Goal: Transaction & Acquisition: Purchase product/service

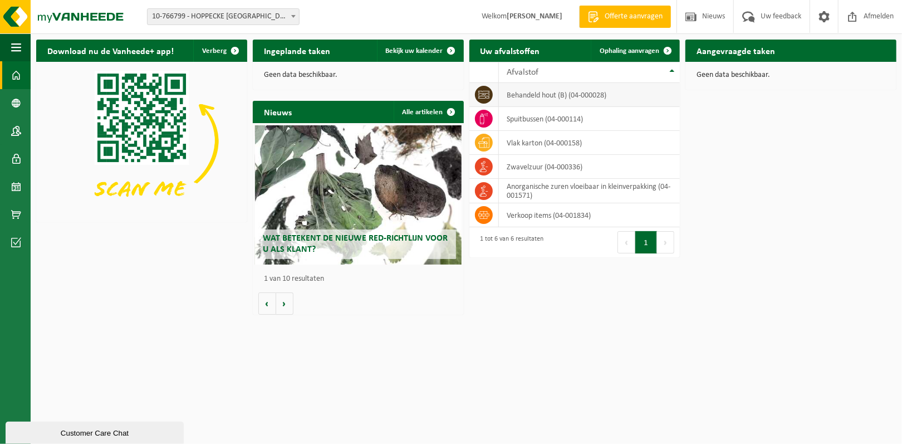
click at [523, 94] on td "behandeld hout (B) (04-000028)" at bounding box center [589, 95] width 181 height 24
click at [483, 213] on icon at bounding box center [483, 215] width 11 height 8
click at [616, 55] on span "Ophaling aanvragen" at bounding box center [629, 50] width 60 height 7
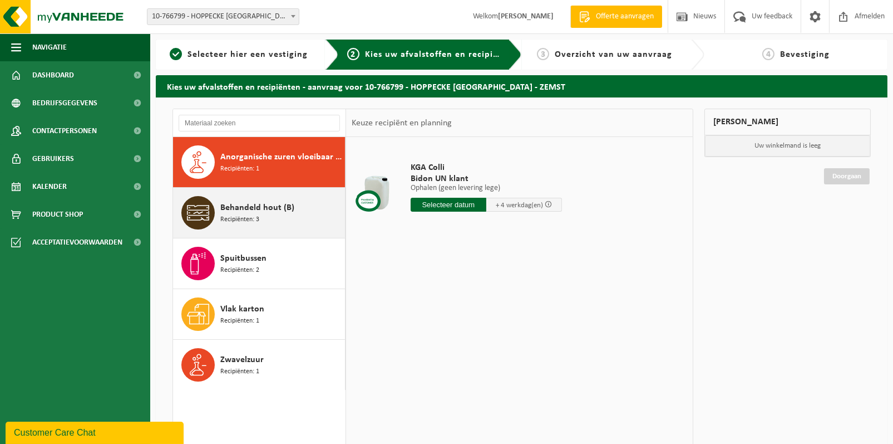
click at [198, 219] on icon at bounding box center [198, 213] width 22 height 16
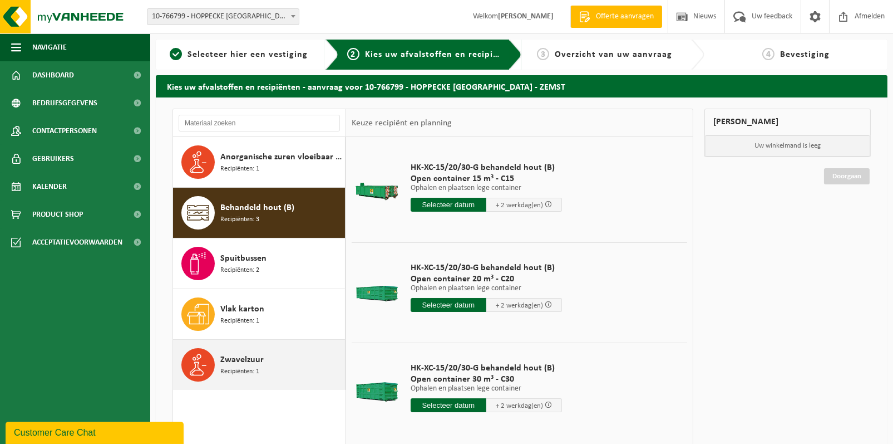
click at [208, 370] on icon at bounding box center [198, 364] width 22 height 22
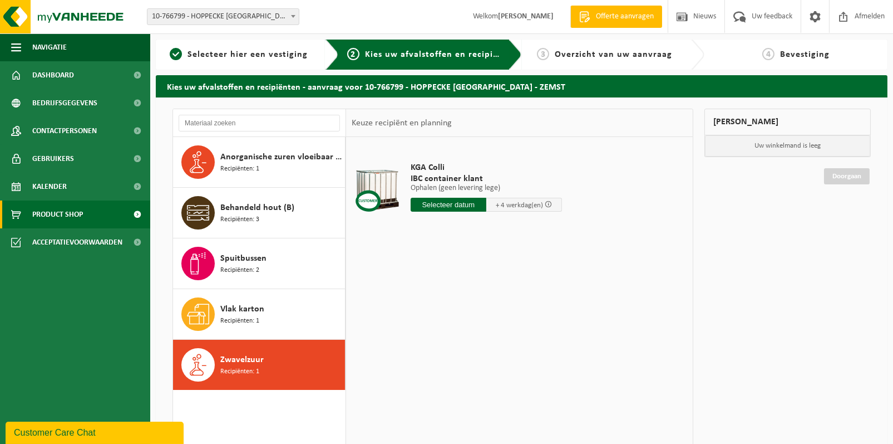
click at [112, 212] on link "Product Shop" at bounding box center [75, 214] width 150 height 28
